Goal: Transaction & Acquisition: Purchase product/service

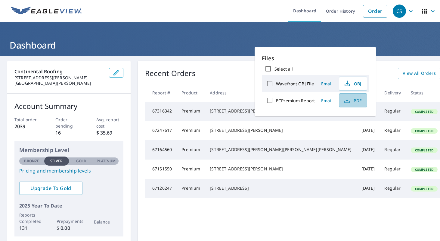
click at [355, 100] on span "PDF" at bounding box center [352, 100] width 19 height 7
click at [422, 91] on div "Recent Orders View All Orders Start New Order Report # Product Address Date Del…" at bounding box center [317, 152] width 359 height 183
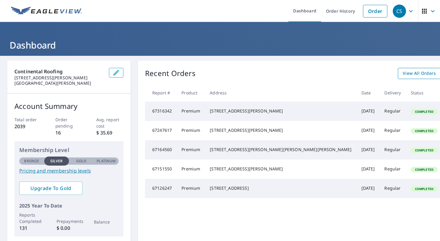
click at [403, 74] on span "View All Orders" at bounding box center [419, 74] width 33 height 8
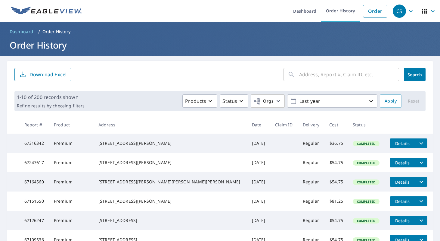
click at [305, 75] on input "text" at bounding box center [349, 74] width 100 height 17
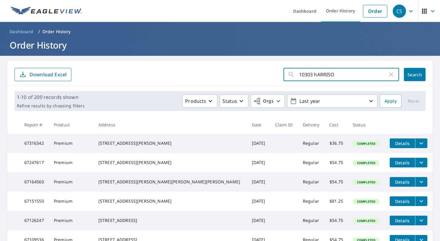
type input "10303 [PERSON_NAME]"
click button "Search" at bounding box center [415, 74] width 22 height 13
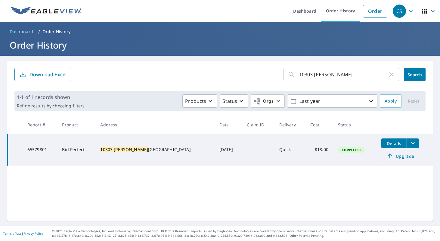
click at [393, 156] on span "Upgrade" at bounding box center [400, 155] width 30 height 7
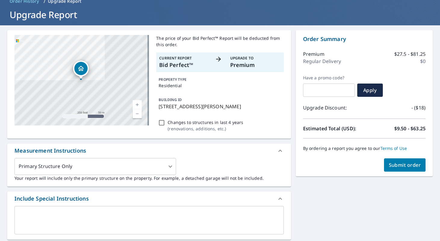
scroll to position [30, 0]
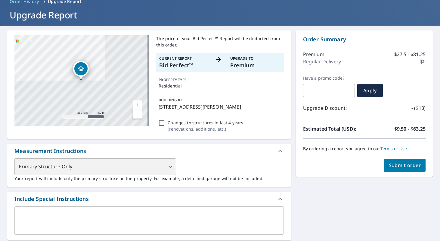
click at [169, 167] on div "Primary Structure Only" at bounding box center [95, 166] width 162 height 17
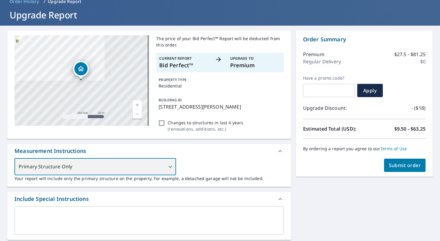
click at [168, 167] on div "Primary Structure Only" at bounding box center [95, 166] width 162 height 17
click at [89, 170] on div "Primary Structure Only" at bounding box center [95, 166] width 162 height 17
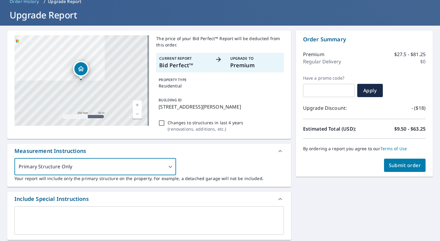
click at [30, 213] on textarea at bounding box center [149, 219] width 261 height 17
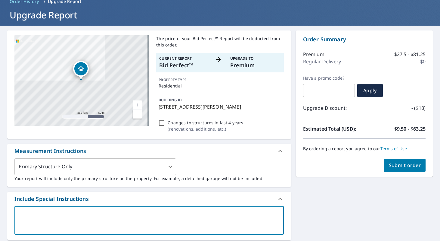
type textarea "n"
type textarea "x"
type textarea "nN"
type textarea "x"
type textarea "nNE"
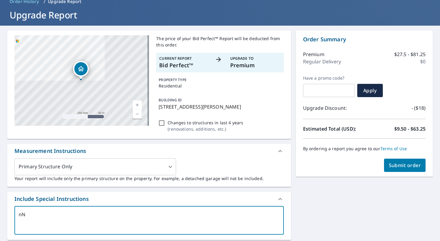
type textarea "x"
type textarea "nNEE"
type textarea "x"
type textarea "nNE"
type textarea "x"
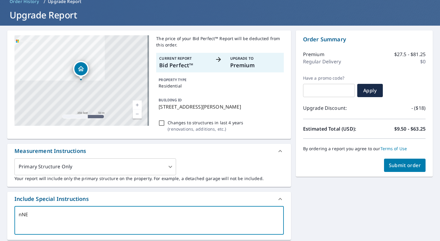
type textarea "nN"
type textarea "x"
type textarea "n"
type textarea "x"
type textarea "n"
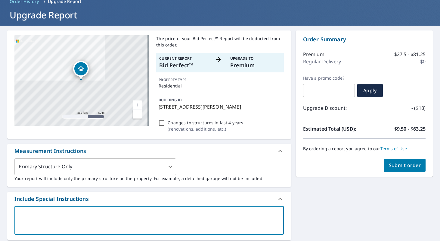
type textarea "x"
type textarea "ne"
type textarea "x"
type textarea "nee"
type textarea "x"
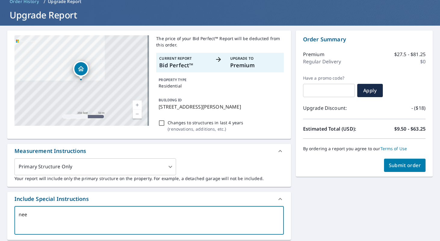
type textarea "need"
type textarea "x"
type textarea "need"
type textarea "x"
type textarea "need h"
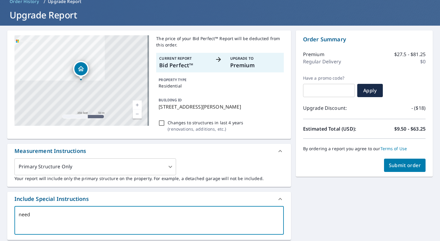
type textarea "x"
type textarea "need ho"
type textarea "x"
type textarea "need hou"
type textarea "x"
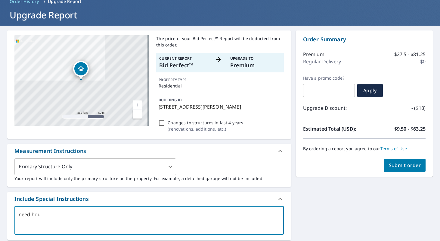
type textarea "need hous"
type textarea "x"
type textarea "need house"
type textarea "x"
type textarea "need house &"
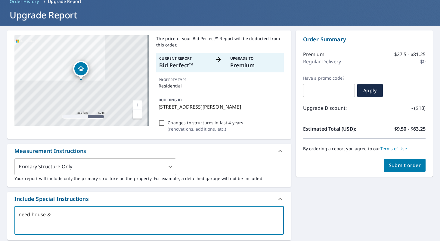
type textarea "x"
type textarea "need house & d"
type textarea "x"
type textarea "need house & de"
type textarea "x"
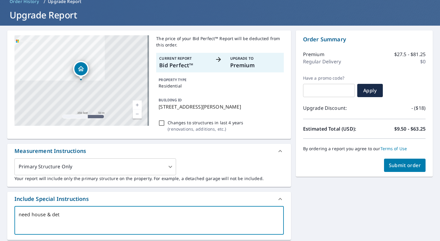
type textarea "need house & detr"
type textarea "x"
type textarea "need house & [PERSON_NAME]"
type textarea "x"
type textarea "need house & detrac"
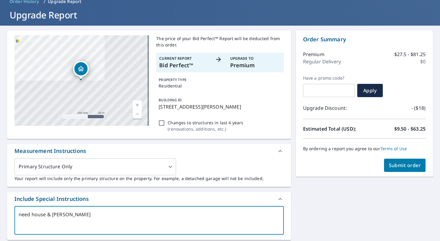
type textarea "x"
type textarea "need house & detrach"
type textarea "x"
type textarea "need house & detrache"
type textarea "x"
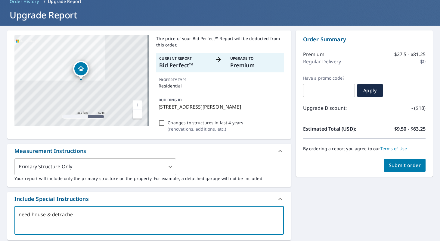
type textarea "need house & detrached"
type textarea "x"
type textarea "need house & detrached"
type textarea "x"
type textarea "need house & detrached"
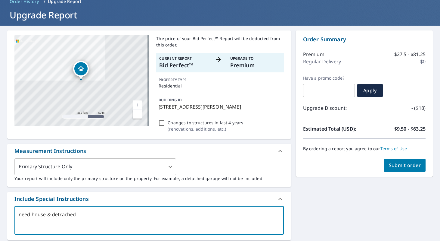
type textarea "x"
type textarea "need house & detrache"
type textarea "x"
type textarea "need house & detrach"
type textarea "x"
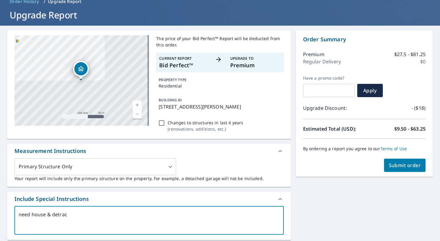
type textarea "need house & [PERSON_NAME]"
type textarea "x"
type textarea "need house & detr"
type textarea "x"
type textarea "need house & det"
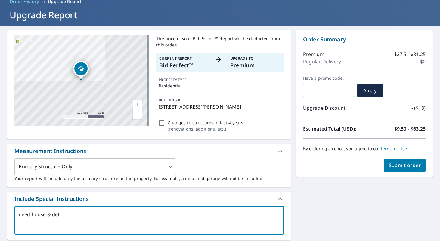
type textarea "x"
type textarea "need house & deta"
type textarea "x"
type textarea "need house & detac"
type textarea "x"
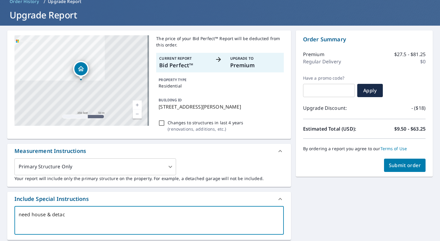
type textarea "need house & detach"
type textarea "x"
type textarea "need house & detache"
type textarea "x"
type textarea "need house & detached"
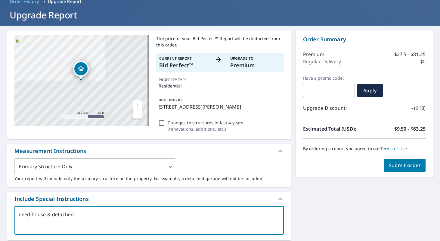
type textarea "x"
type textarea "need house & detached g"
type textarea "x"
type textarea "need house & detached ga"
type textarea "x"
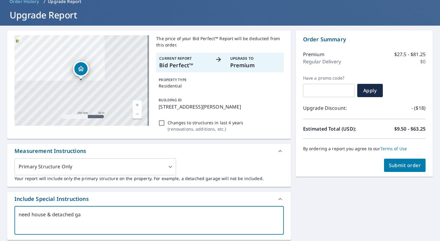
type textarea "need house & detached gar"
type textarea "x"
type textarea "need house & detached gara"
type textarea "x"
type textarea "need house & detached garag"
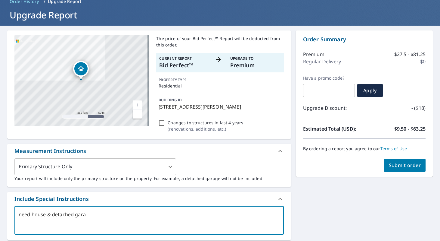
type textarea "x"
type textarea "need house & detached garage"
type textarea "x"
type textarea "need house & detached garage"
type textarea "x"
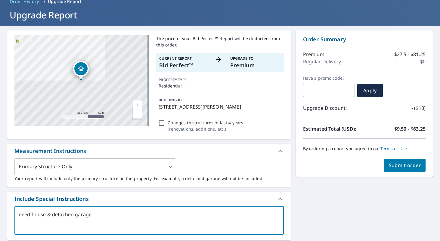
type textarea "need house & detached garage f"
type textarea "x"
type textarea "need house & detached garage fuy"
type textarea "x"
type textarea "need house & detached garage fuyl"
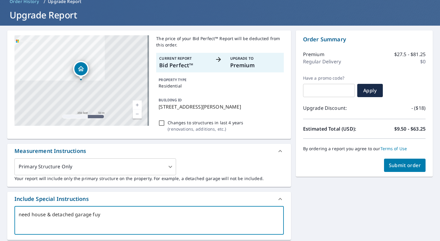
type textarea "x"
type textarea "need house & detached garage fuyll"
type textarea "x"
type textarea "need house & detached garage fuyll"
type textarea "x"
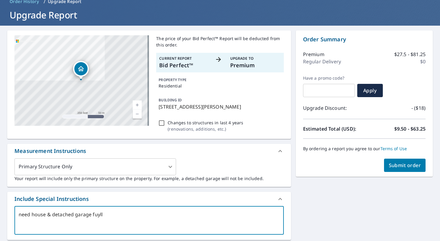
type textarea "need house & detached garage fuyll r"
type textarea "x"
type textarea "need house & detached garage fuyll re"
type textarea "x"
type textarea "need house & detached garage fuyll rep"
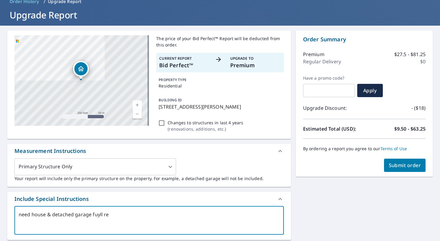
type textarea "x"
type textarea "need house & detached garage fuyll repo"
type textarea "x"
type textarea "need house & detached garage fuyll repor"
type textarea "x"
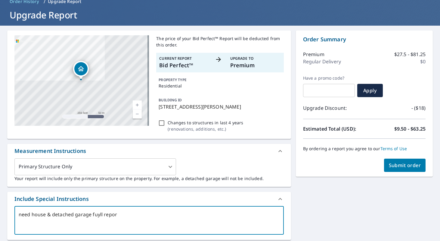
type textarea "need house & detached garage fuyll report"
type textarea "x"
type textarea "need house & detached garage fuyll report"
type textarea "x"
type textarea "need house & detached garage fuyll report p"
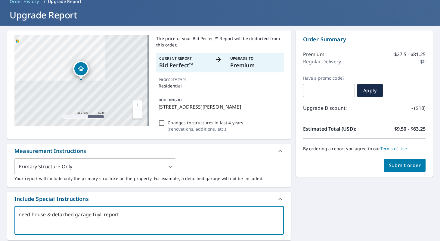
type textarea "x"
type textarea "need house & detached garage fuyll report pl"
type textarea "x"
type textarea "need house & detached garage fuyll report ple"
type textarea "x"
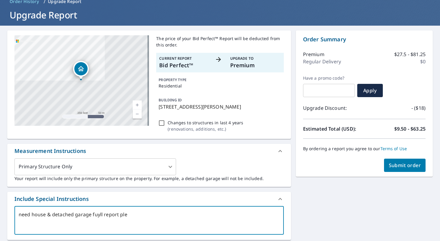
type textarea "need house & detached garage fuyll report plea"
type textarea "x"
type textarea "need house & detached garage fuyll report pleas"
type textarea "x"
type textarea "need house & detached garage fuyll report please"
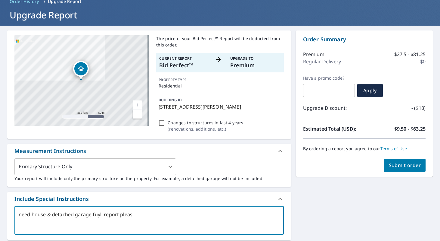
type textarea "x"
type textarea "need house & detached garage fuyll report please"
click at [395, 164] on span "Submit order" at bounding box center [405, 165] width 32 height 7
type textarea "x"
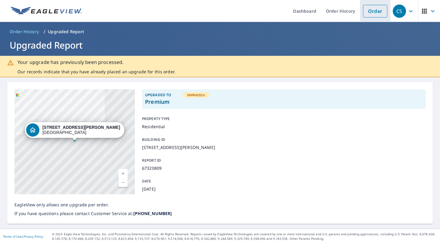
click at [368, 15] on link "Order" at bounding box center [375, 11] width 24 height 13
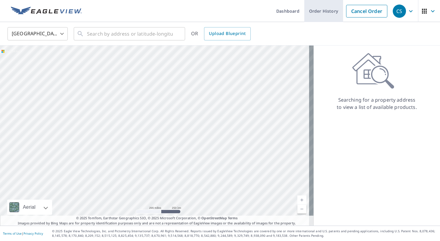
click at [314, 12] on link "Order History" at bounding box center [323, 11] width 39 height 22
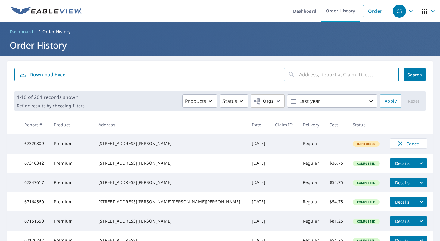
click at [308, 75] on input "text" at bounding box center [349, 74] width 100 height 17
type input "10303 [PERSON_NAME]"
click at [413, 75] on span "Search" at bounding box center [415, 75] width 12 height 6
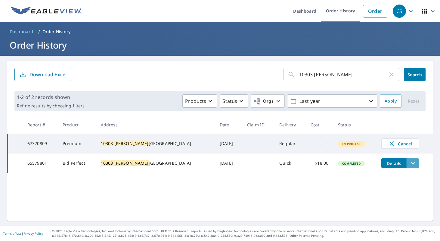
click at [410, 167] on icon "filesDropdownBtn-65579801" at bounding box center [413, 162] width 7 height 7
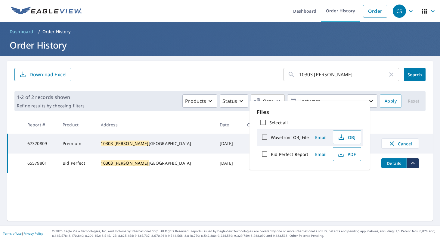
click at [351, 155] on span "PDF" at bounding box center [346, 153] width 19 height 7
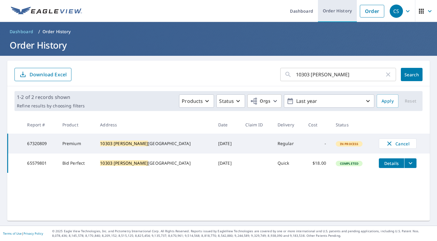
click at [339, 10] on link "Order History" at bounding box center [337, 11] width 39 height 22
